Goal: Find specific page/section: Find specific page/section

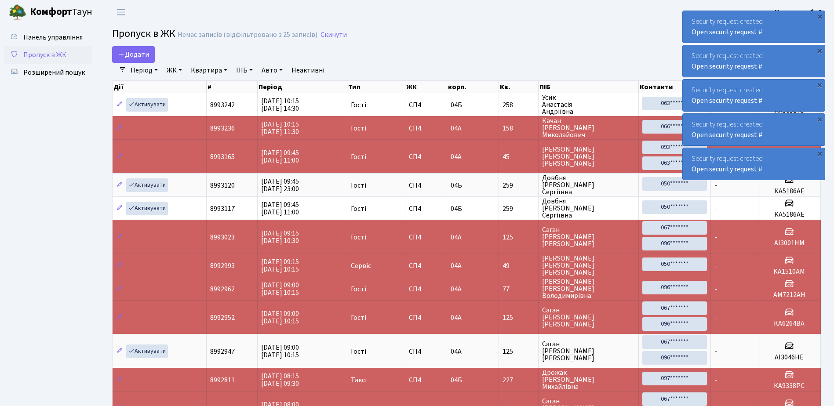
select select "25"
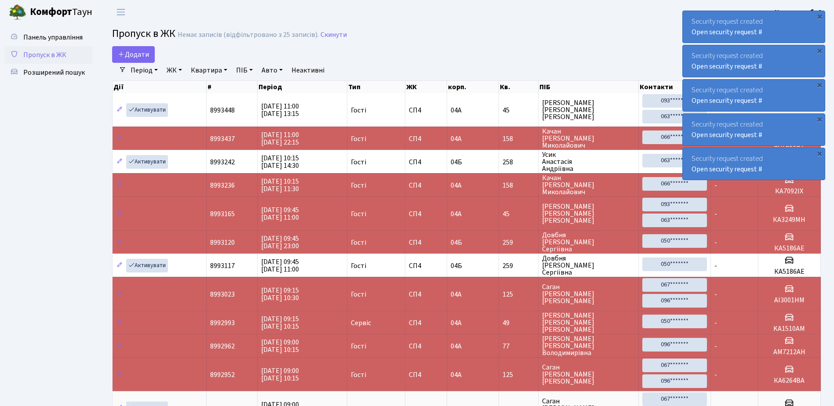
drag, startPoint x: 62, startPoint y: 58, endPoint x: 44, endPoint y: 58, distance: 18.0
click at [62, 58] on span "Пропуск в ЖК" at bounding box center [44, 55] width 43 height 10
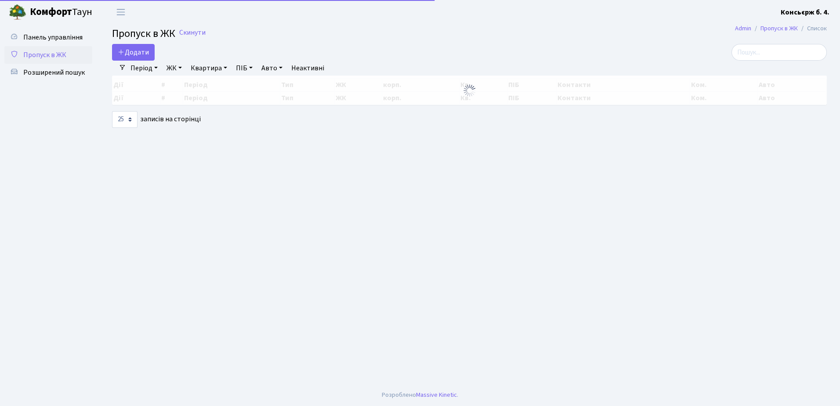
select select "25"
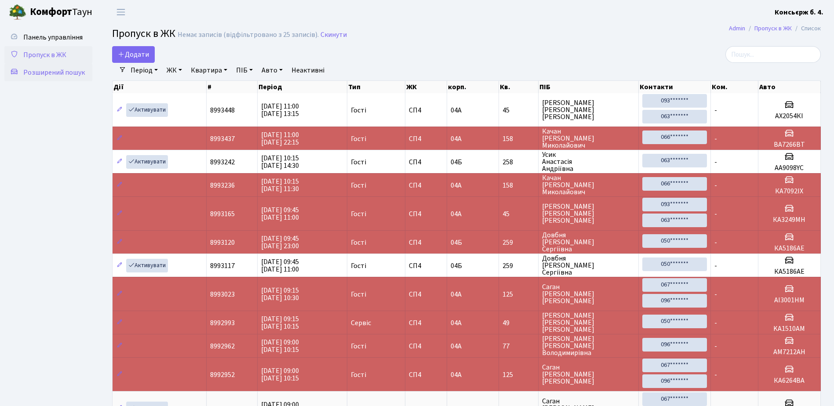
click at [81, 75] on span "Розширений пошук" at bounding box center [54, 73] width 62 height 10
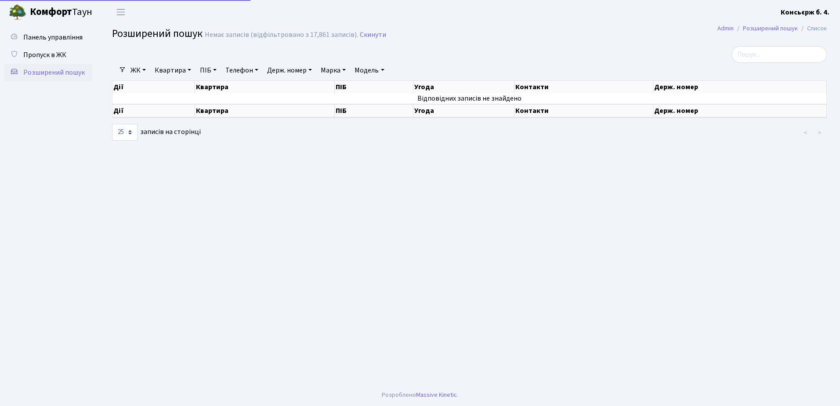
select select "25"
click at [772, 49] on input "search" at bounding box center [779, 54] width 95 height 17
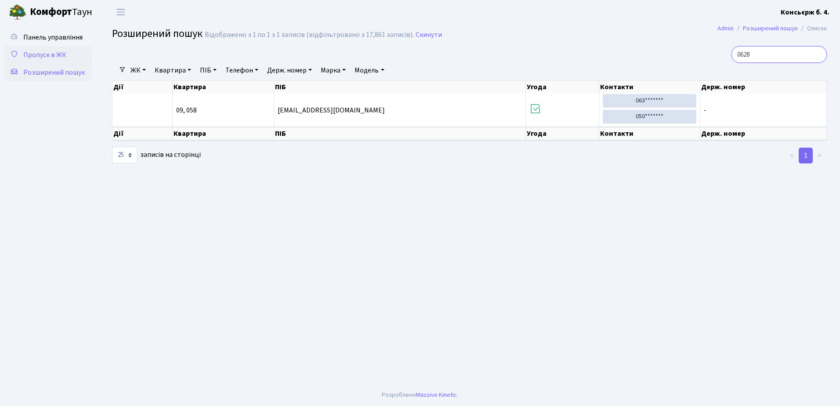
type input "0628"
click at [79, 55] on link "Пропуск в ЖК" at bounding box center [48, 55] width 88 height 18
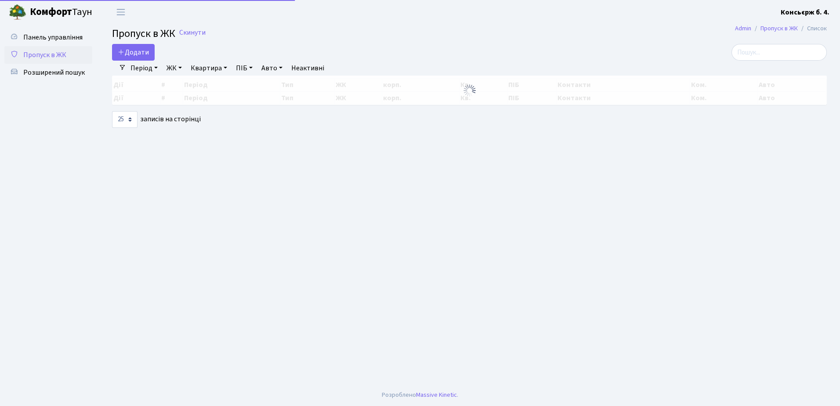
select select "25"
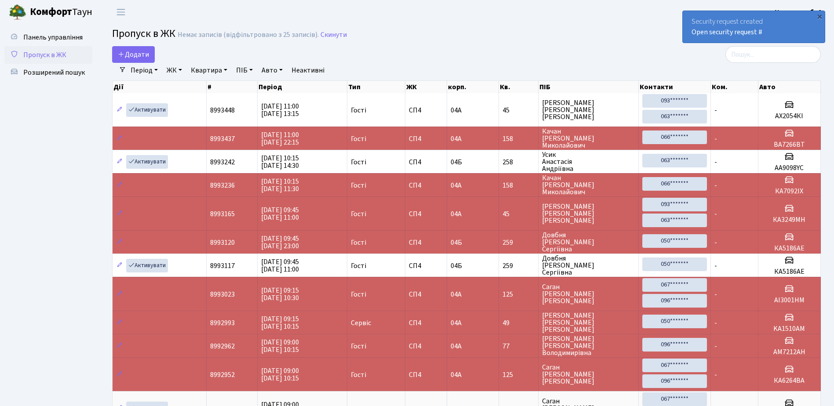
click at [69, 56] on link "Пропуск в ЖК" at bounding box center [48, 55] width 88 height 18
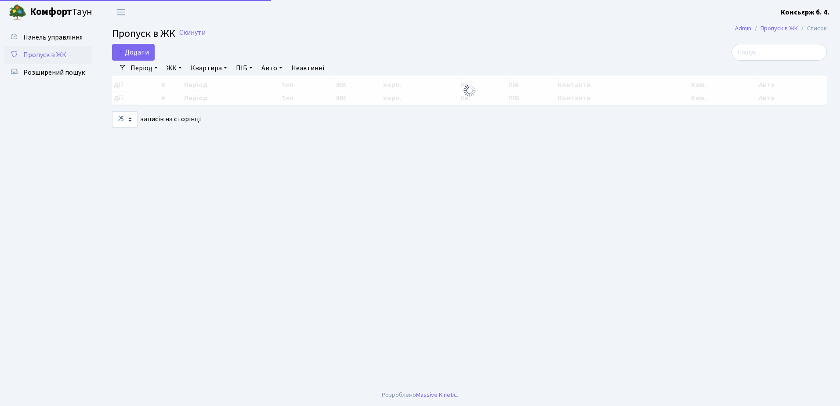
select select "25"
